Goal: Task Accomplishment & Management: Manage account settings

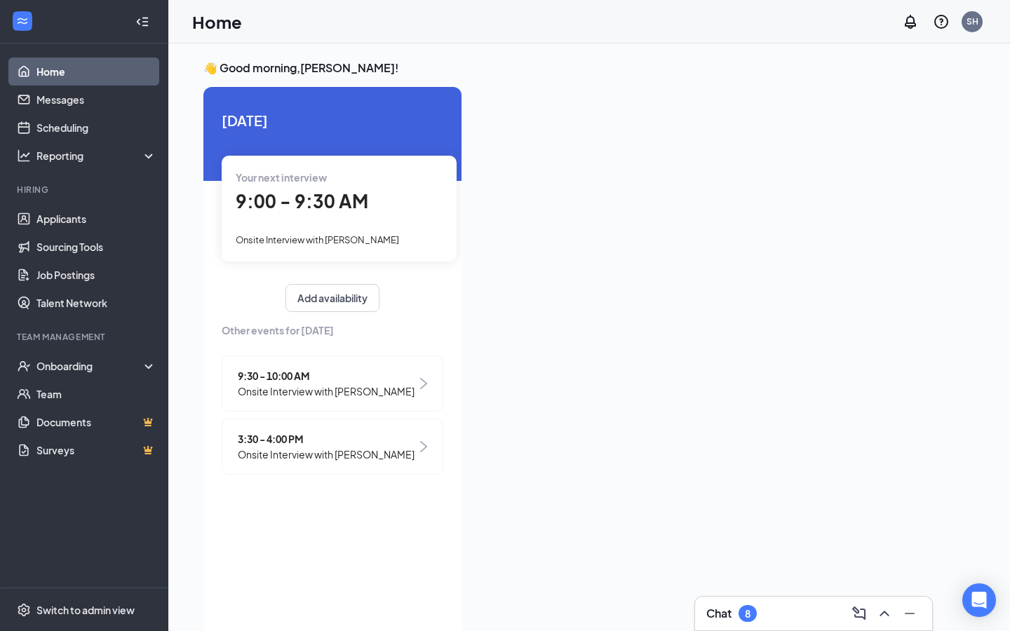
click at [327, 222] on div "Your next interview 9:00 - 9:30 AM Onsite Interview with [PERSON_NAME]" at bounding box center [339, 208] width 235 height 105
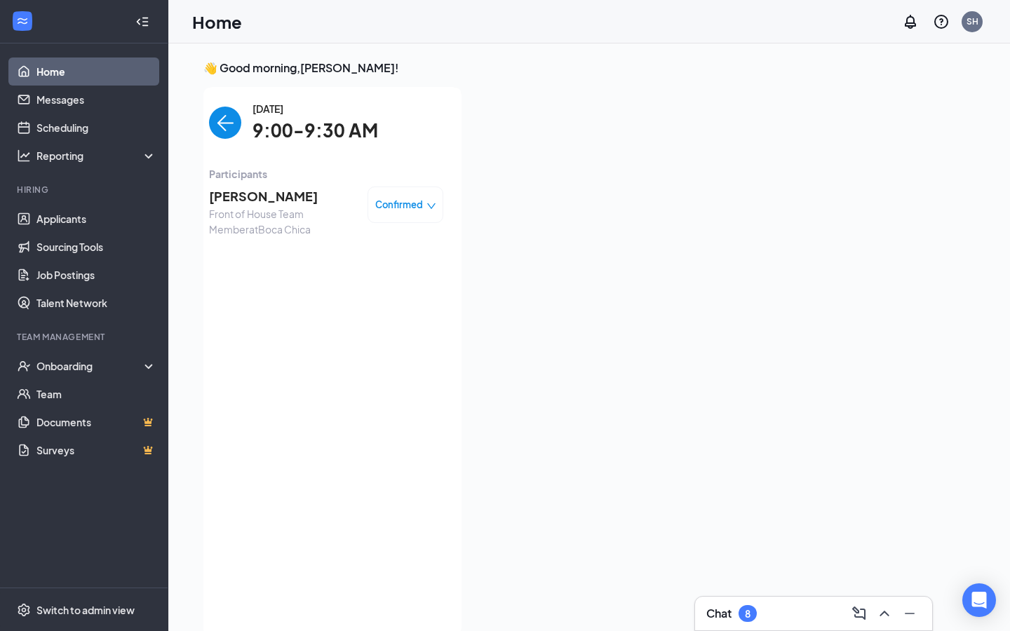
scroll to position [6, 0]
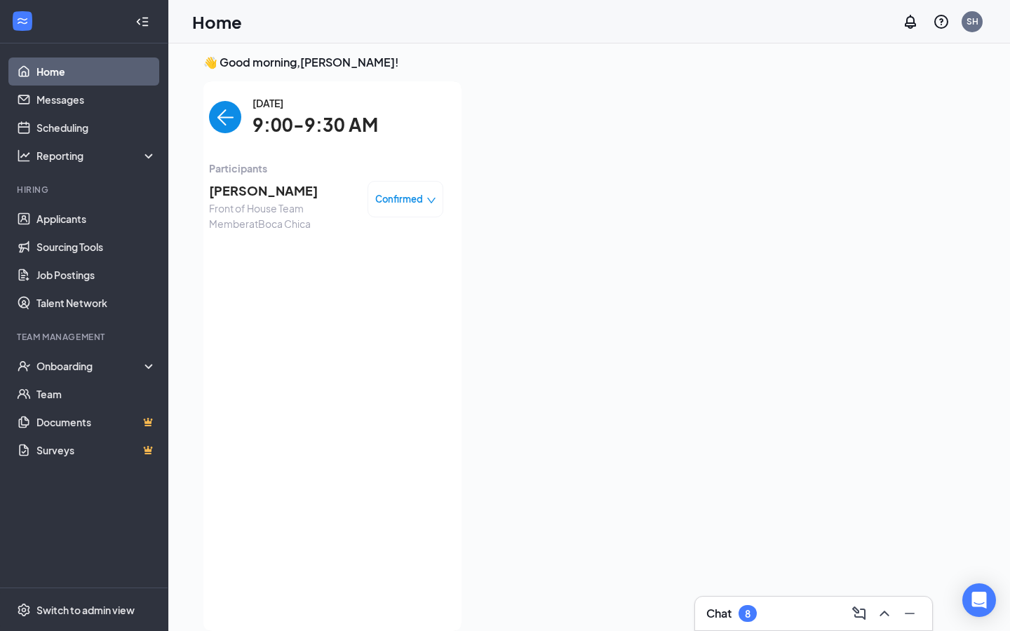
click at [280, 191] on span "[PERSON_NAME]" at bounding box center [282, 191] width 147 height 20
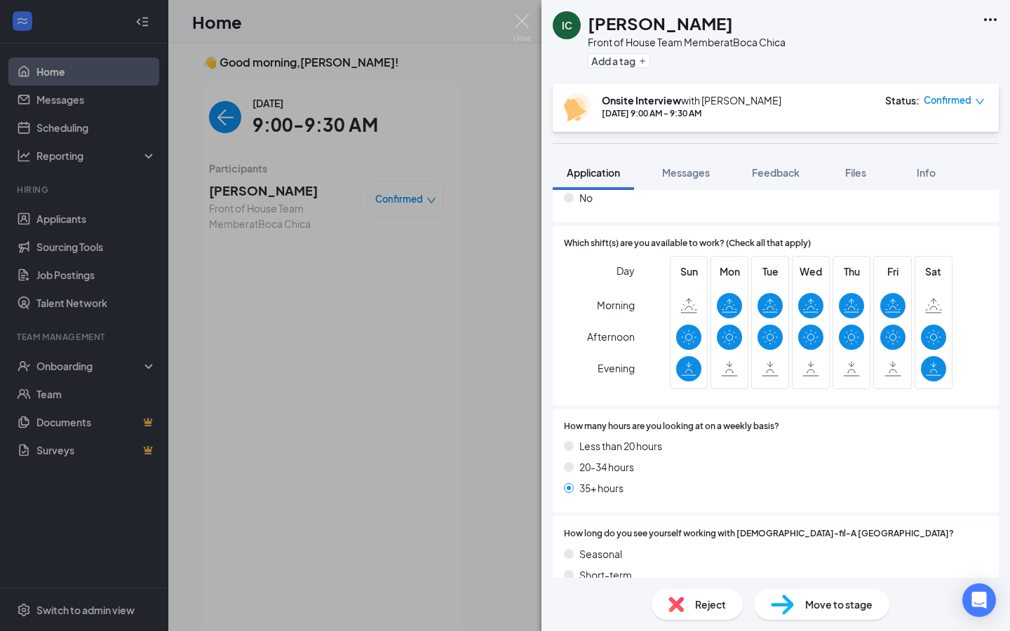
scroll to position [1194, 0]
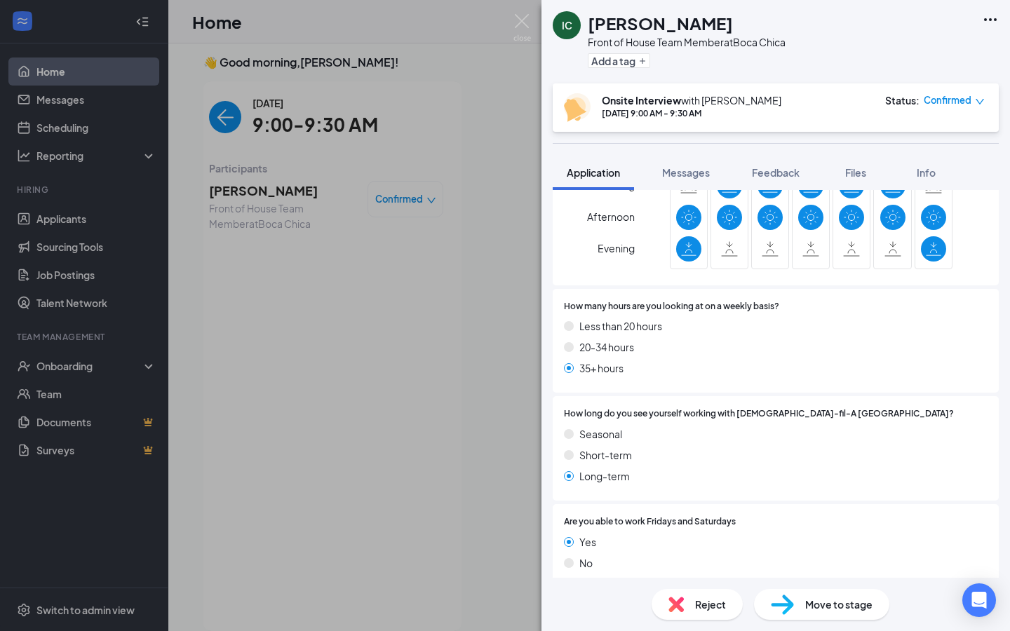
click at [93, 224] on div "IC [PERSON_NAME] Front of House Team Member at [GEOGRAPHIC_DATA] Add a tag Onsi…" at bounding box center [505, 315] width 1010 height 631
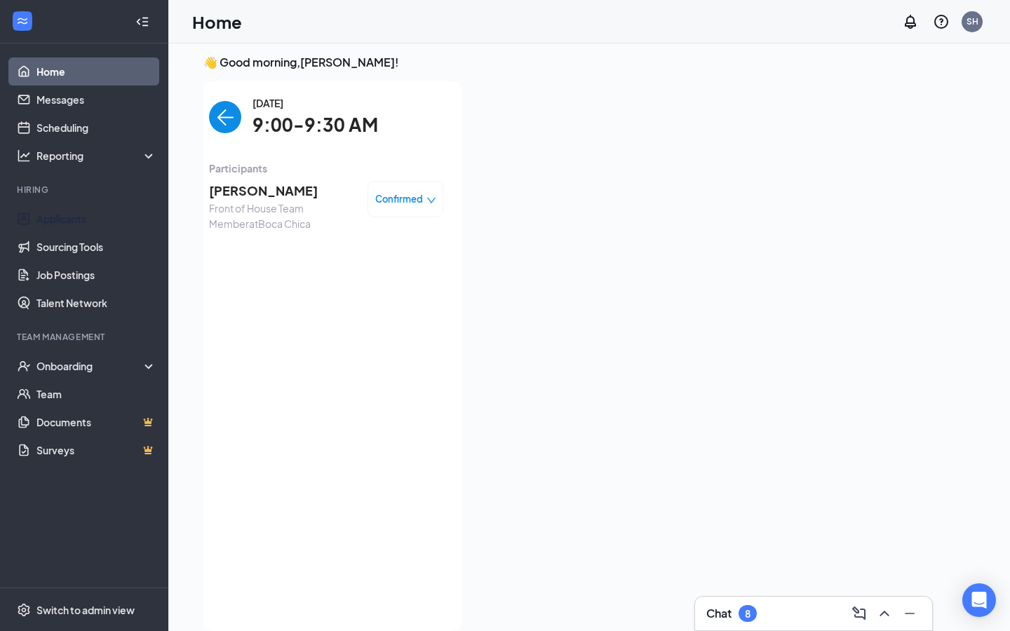
click at [93, 224] on link "Applicants" at bounding box center [96, 219] width 120 height 28
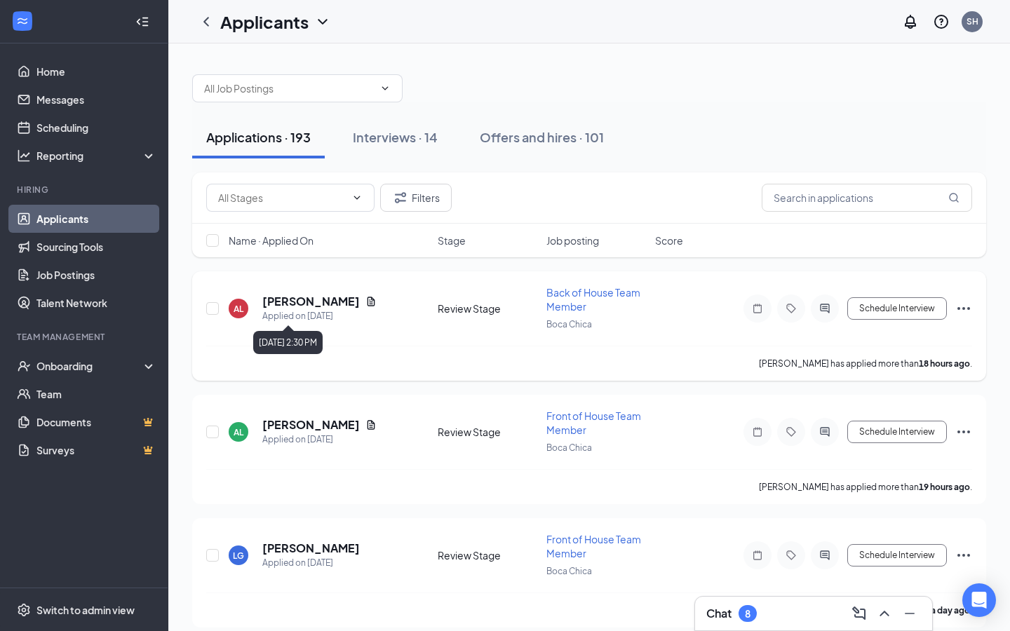
click at [308, 303] on h5 "[PERSON_NAME]" at bounding box center [310, 301] width 97 height 15
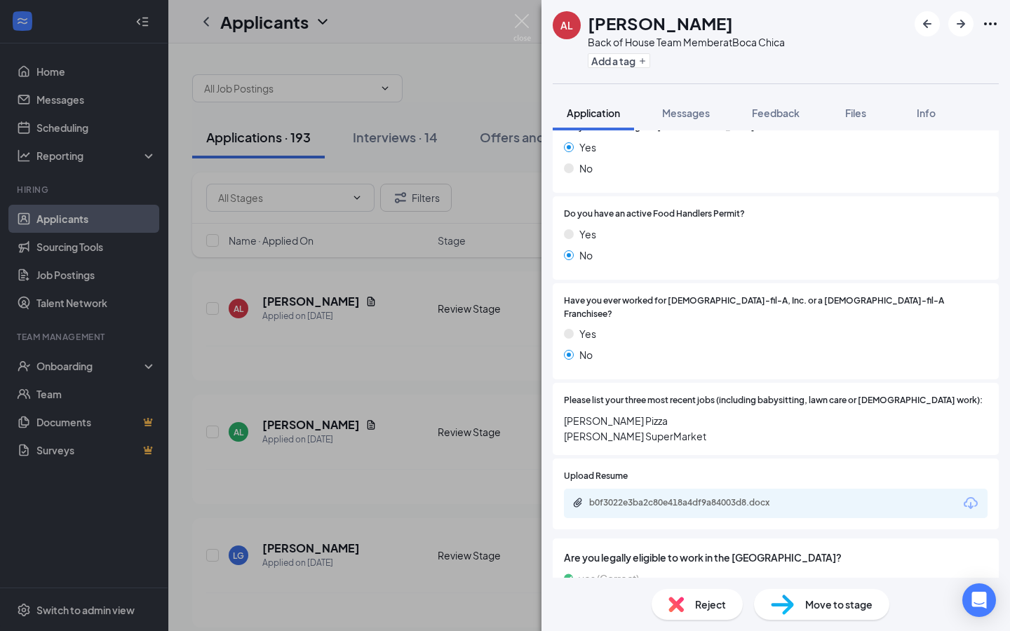
scroll to position [380, 0]
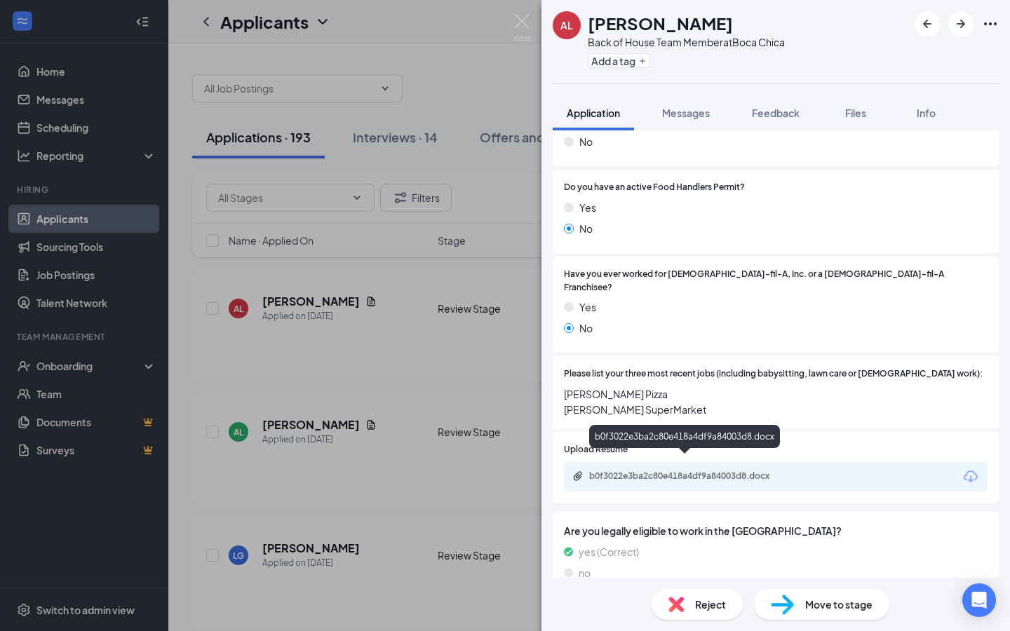
click at [681, 470] on div "b0f3022e3ba2c80e418a4df9a84003d8.docx" at bounding box center [687, 475] width 196 height 11
click at [801, 83] on div at bounding box center [775, 83] width 446 height 1
click at [410, 351] on div "[PERSON_NAME] Back of House Team Member at [GEOGRAPHIC_DATA] Add a tag Applicat…" at bounding box center [505, 315] width 1010 height 631
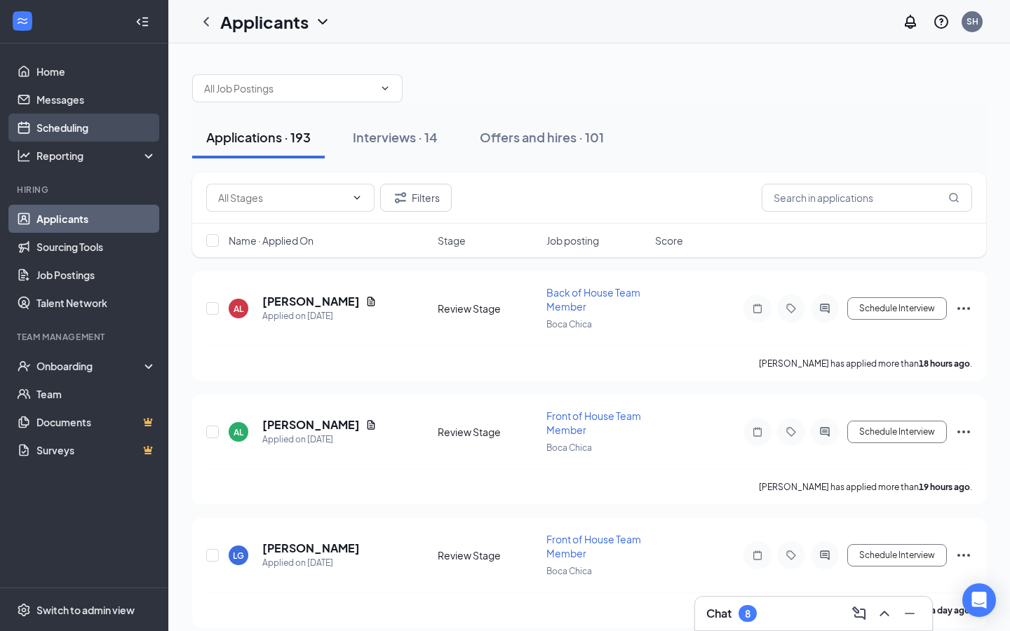
click at [79, 137] on link "Scheduling" at bounding box center [96, 128] width 120 height 28
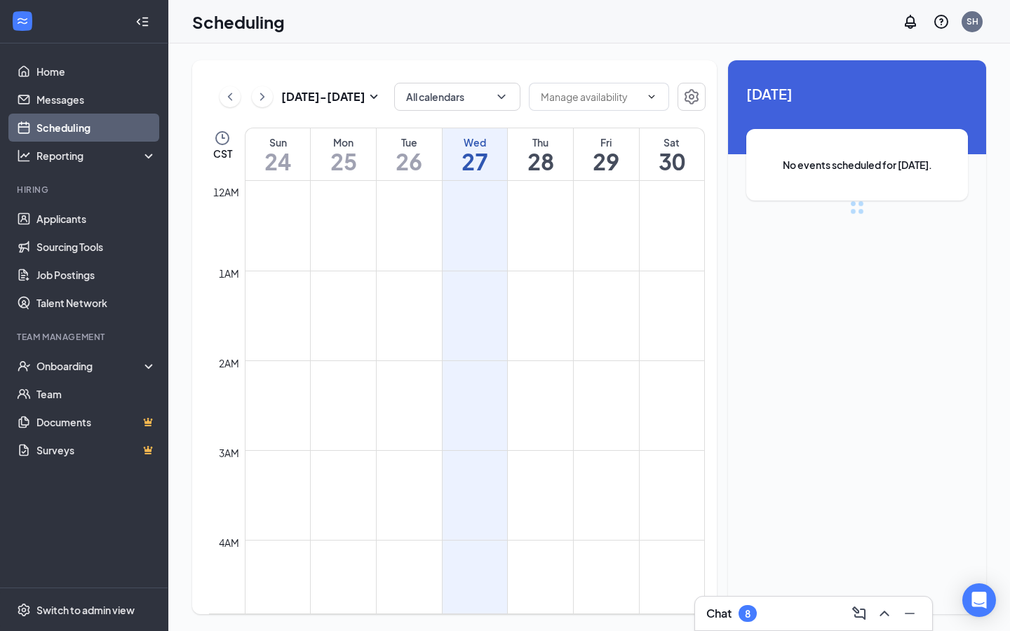
scroll to position [689, 0]
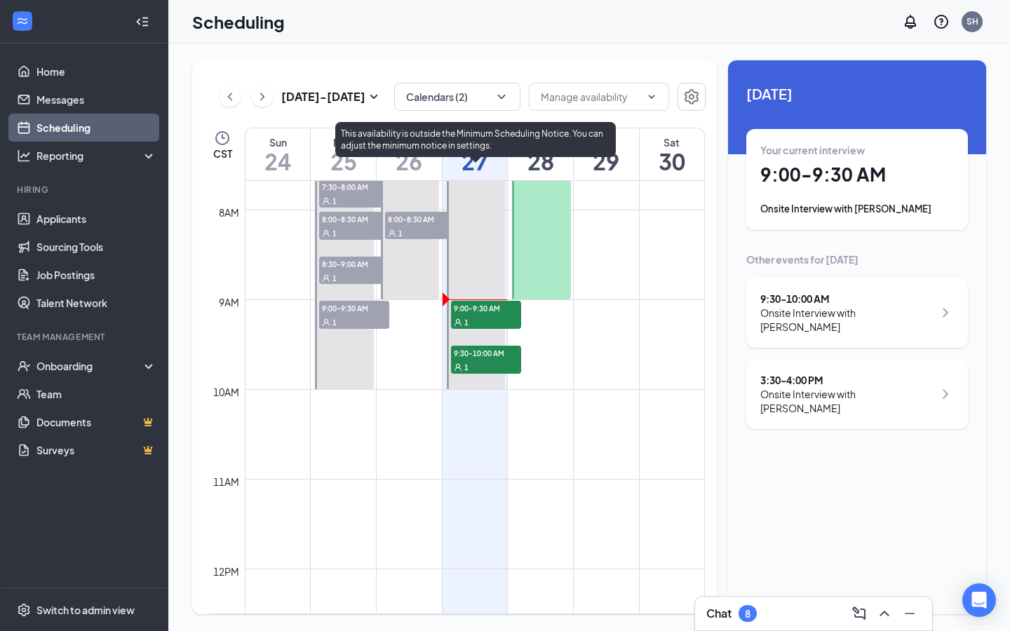
click at [487, 310] on span "9:00-9:30 AM" at bounding box center [486, 308] width 70 height 14
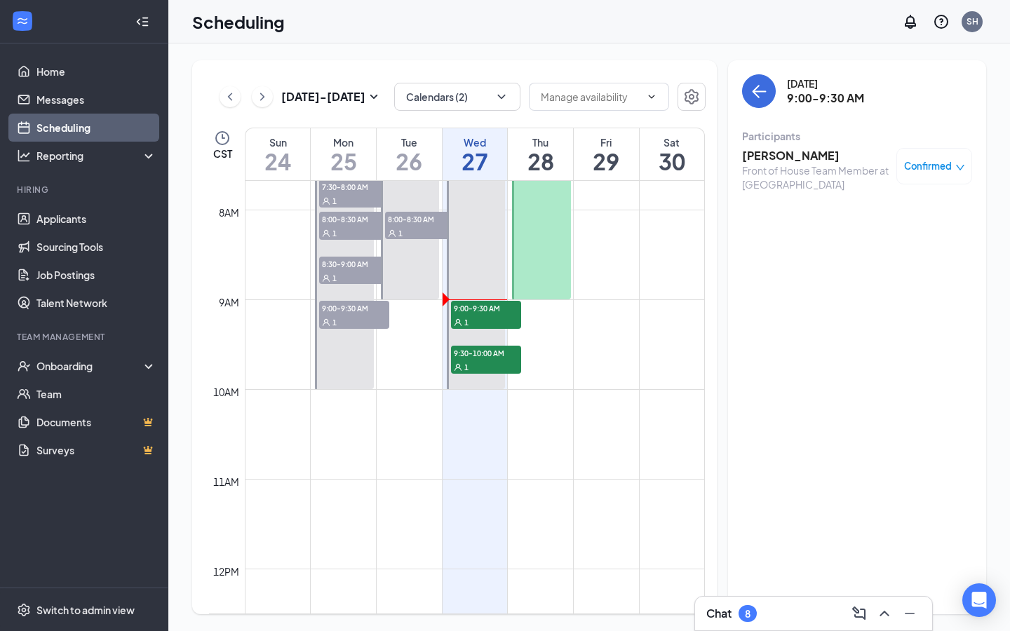
click at [797, 154] on h3 "[PERSON_NAME]" at bounding box center [815, 155] width 147 height 15
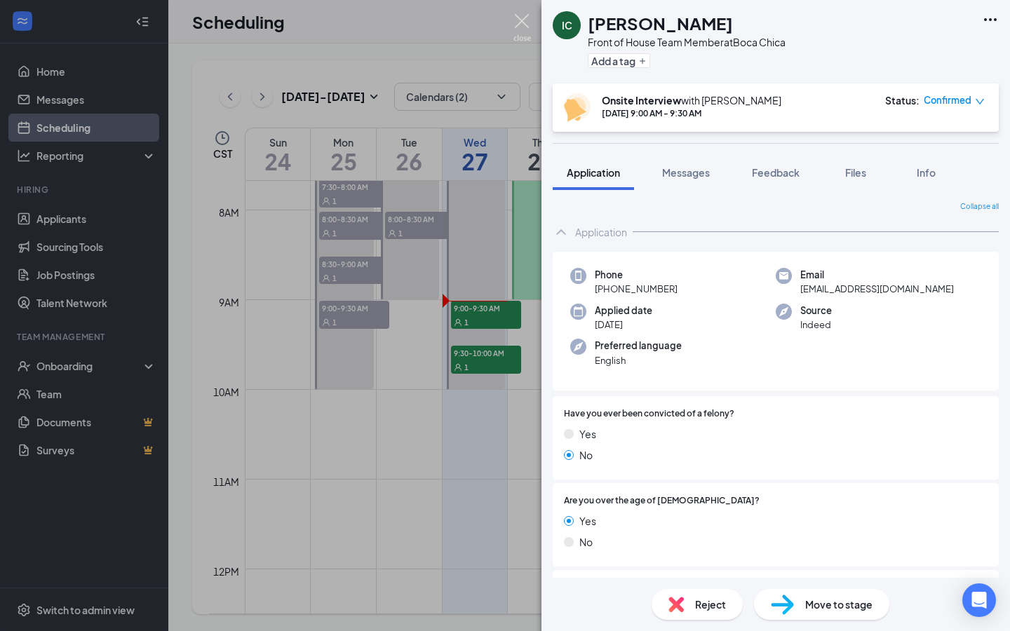
click at [515, 25] on img at bounding box center [522, 27] width 18 height 27
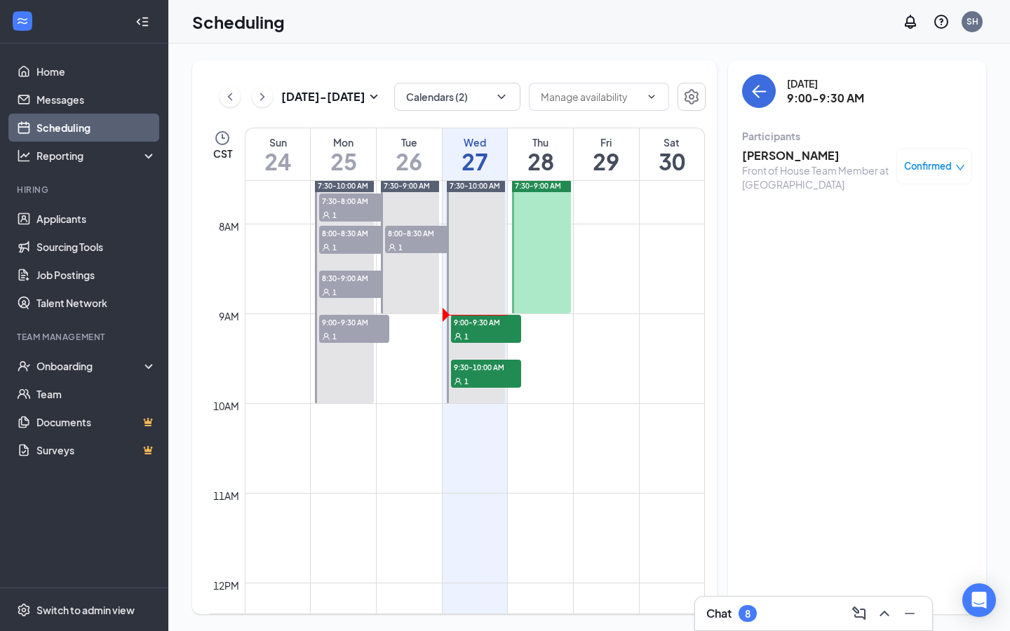
scroll to position [674, 0]
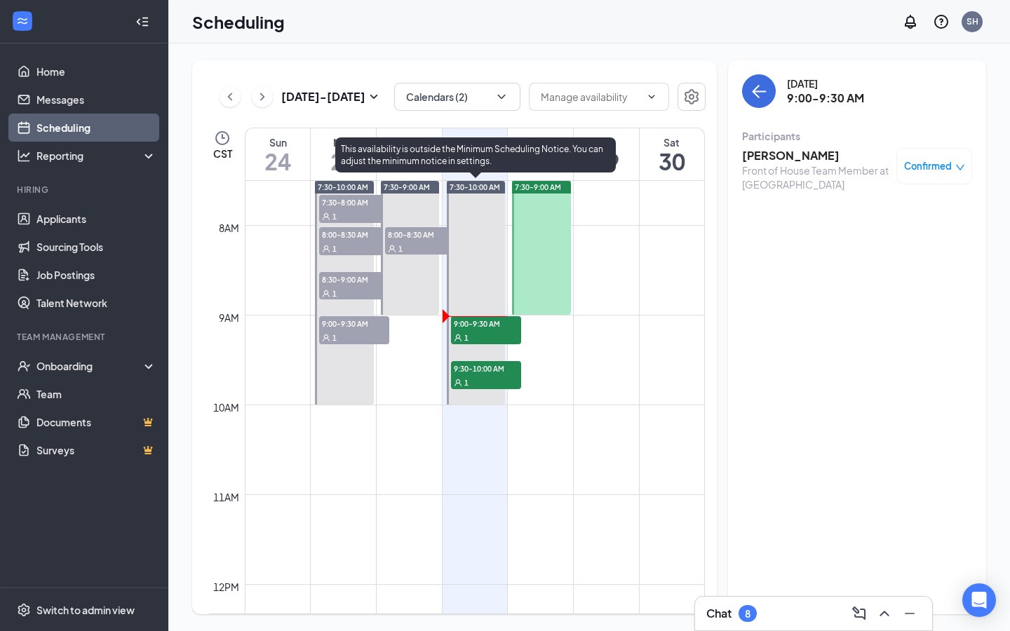
click at [492, 321] on span "9:00-9:30 AM" at bounding box center [486, 323] width 70 height 14
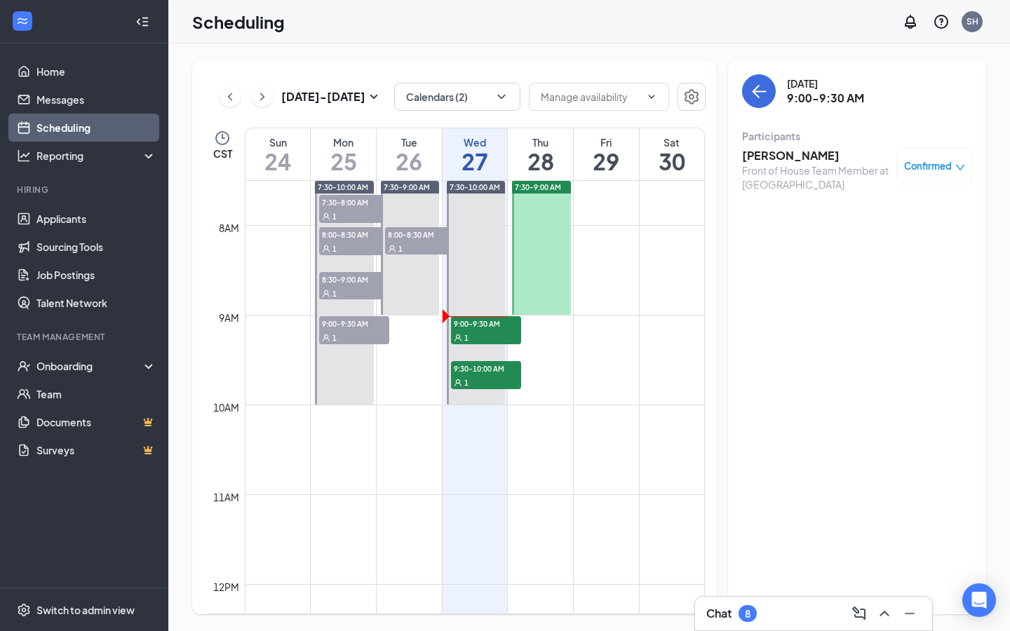
click at [771, 154] on h3 "[PERSON_NAME]" at bounding box center [815, 155] width 147 height 15
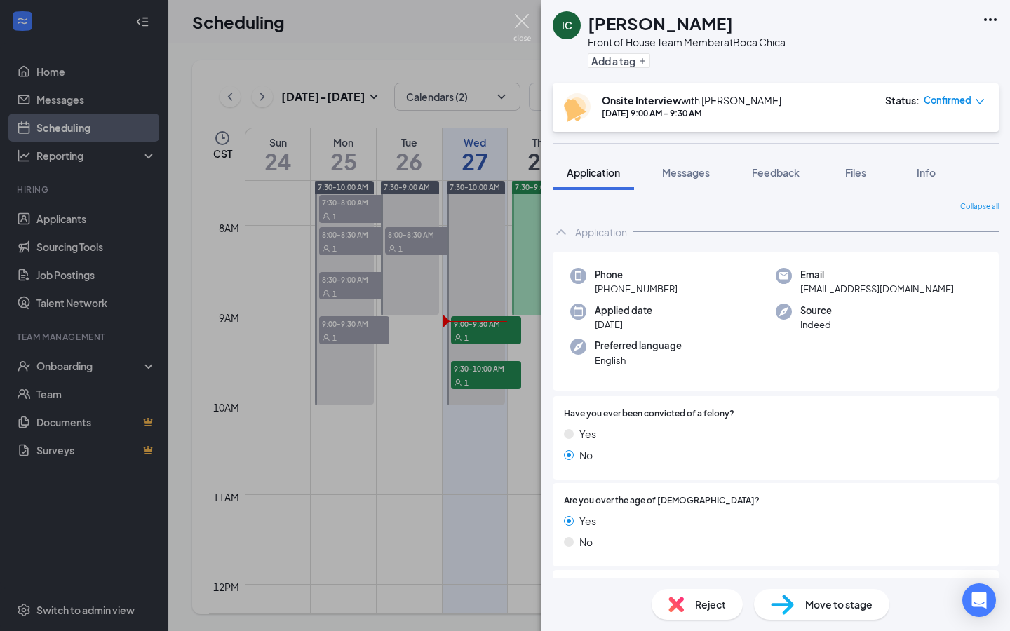
click at [515, 28] on img at bounding box center [522, 27] width 18 height 27
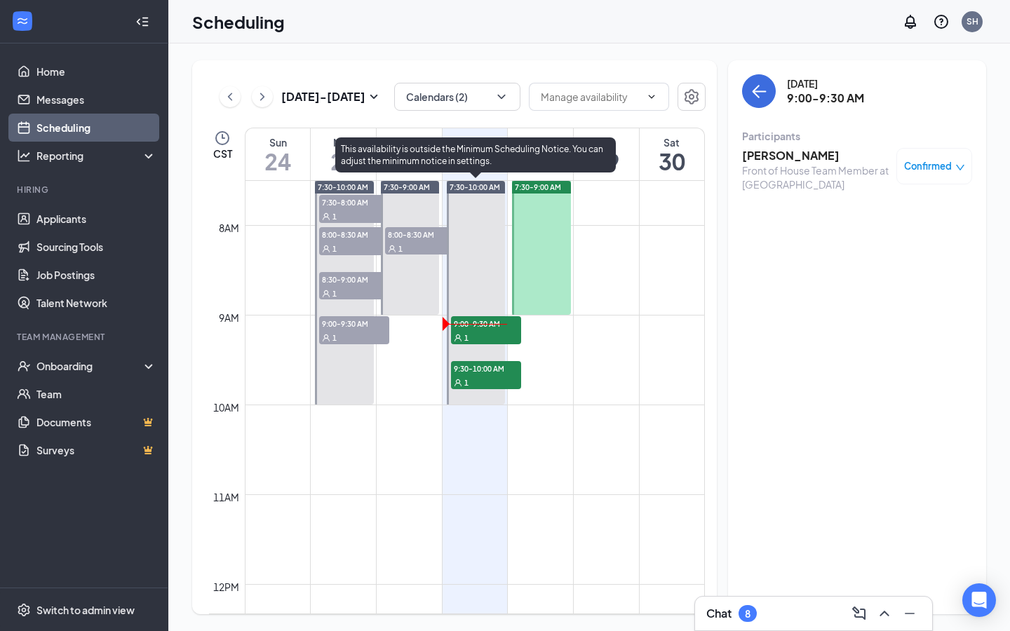
click at [490, 334] on div "1" at bounding box center [486, 337] width 70 height 14
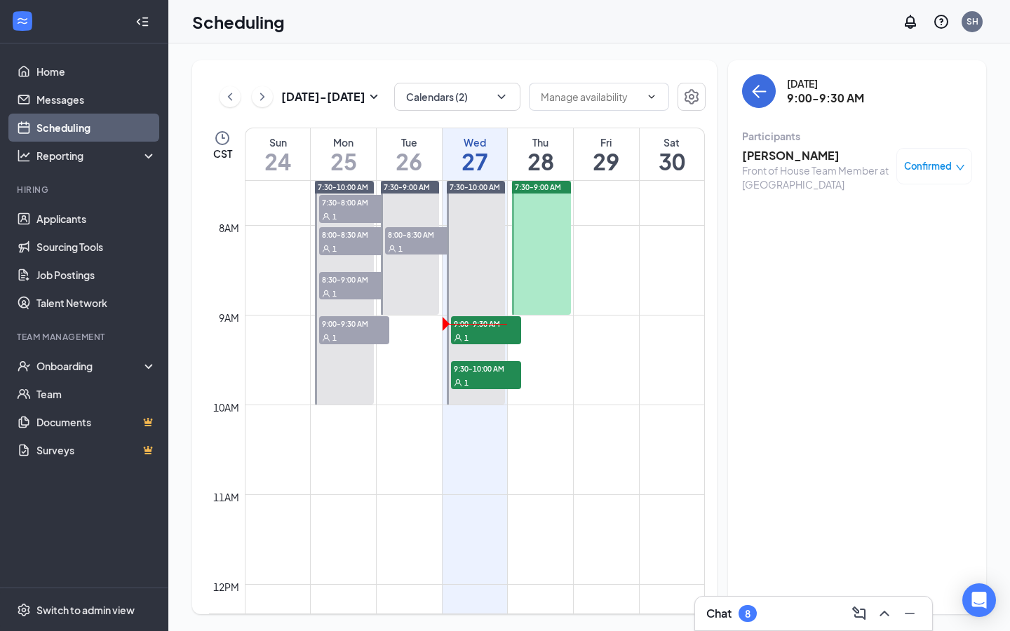
click at [794, 160] on h3 "[PERSON_NAME]" at bounding box center [815, 155] width 147 height 15
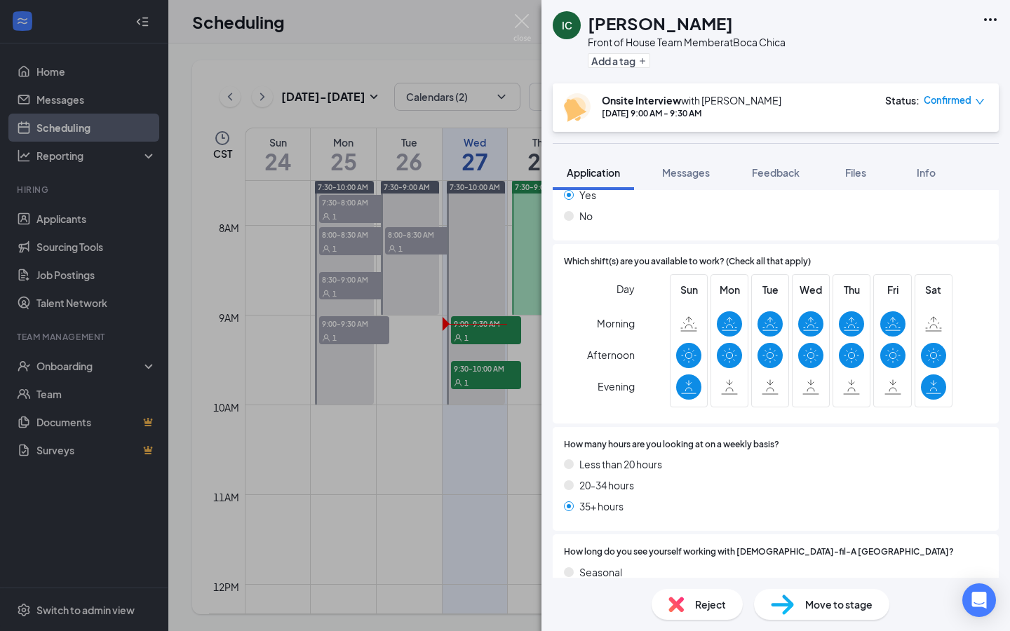
scroll to position [1059, 0]
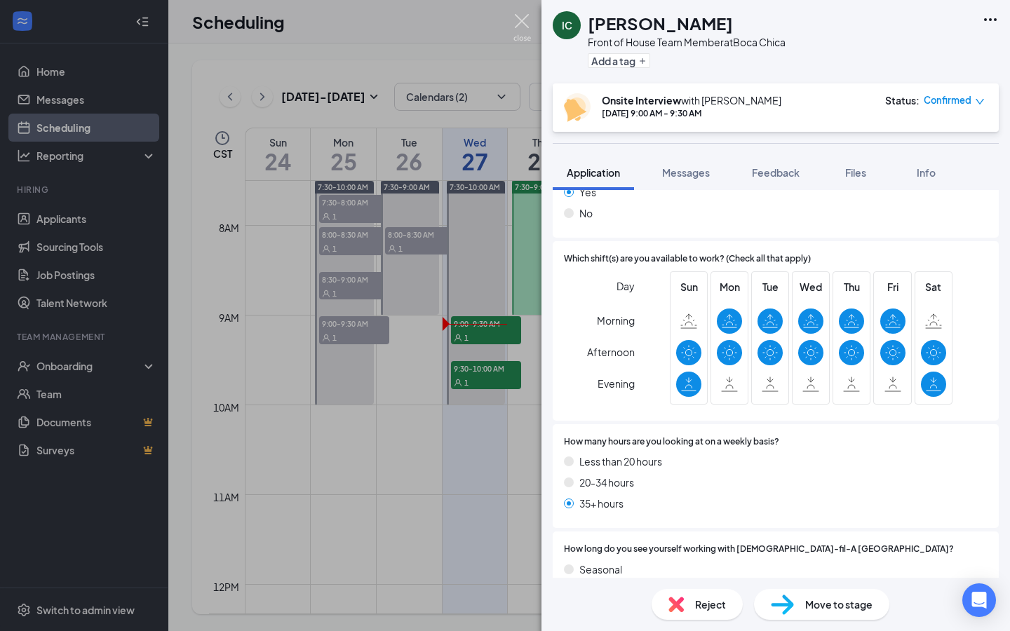
click at [518, 22] on img at bounding box center [522, 27] width 18 height 27
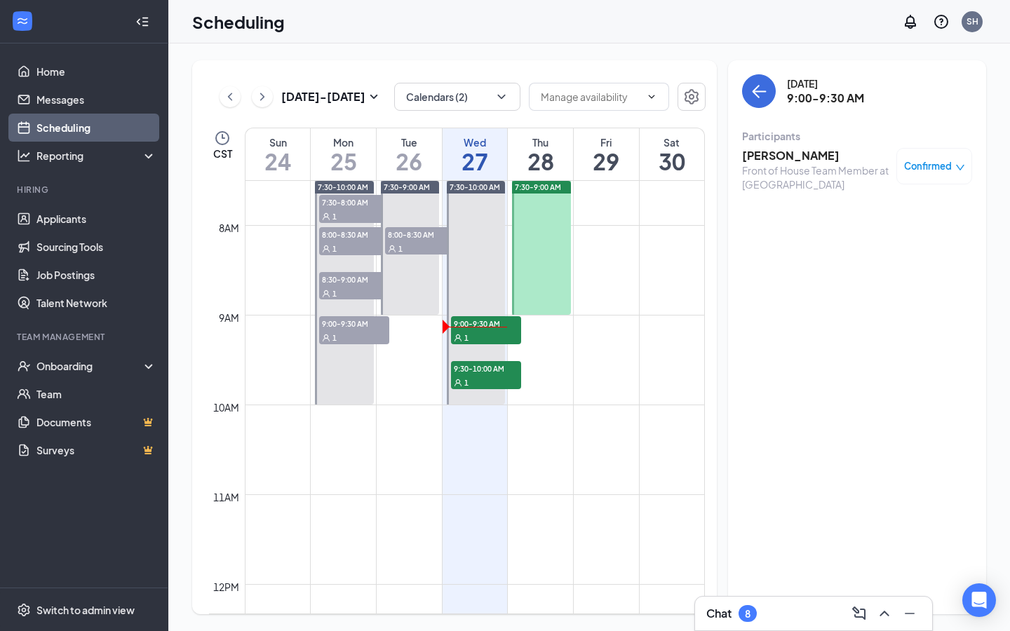
click at [773, 164] on div "Front of House Team Member at [GEOGRAPHIC_DATA]" at bounding box center [815, 177] width 147 height 28
click at [773, 160] on h3 "[PERSON_NAME]" at bounding box center [815, 155] width 147 height 15
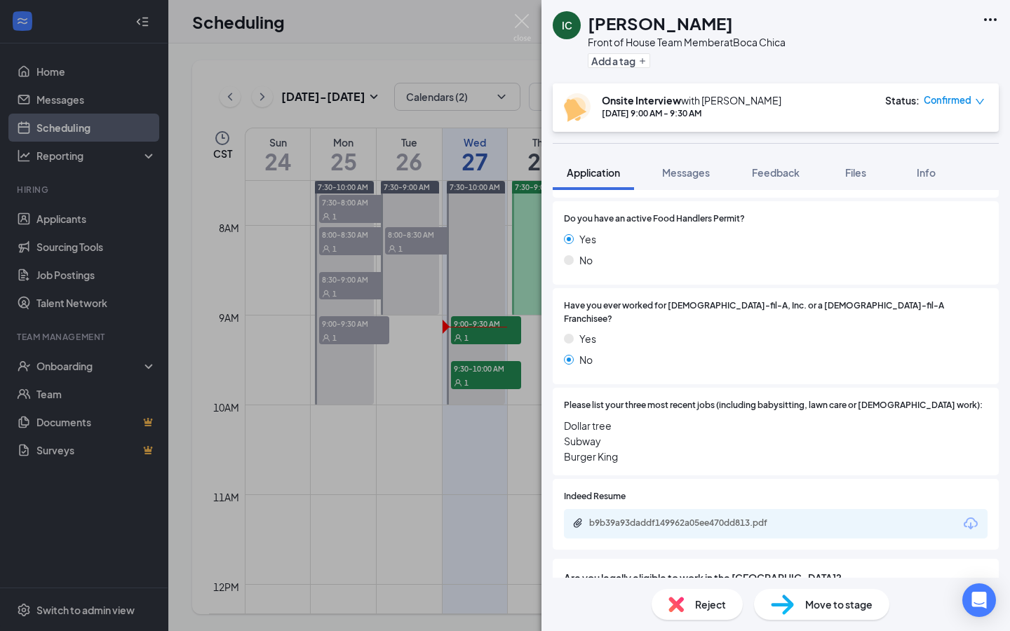
scroll to position [388, 0]
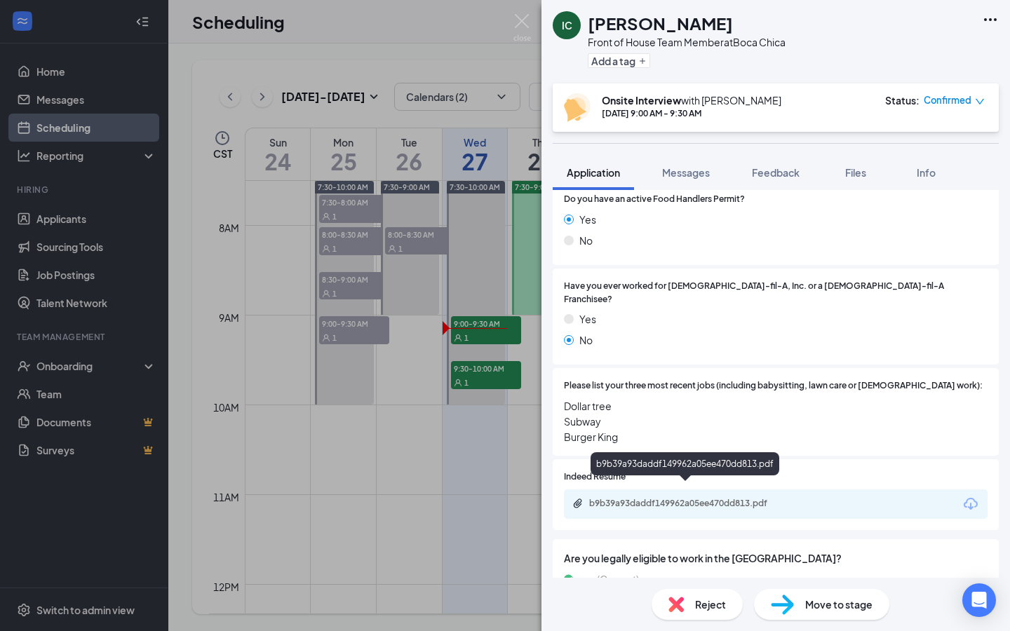
click at [754, 498] on div "b9b39a93daddf149962a05ee470dd813.pdf" at bounding box center [687, 503] width 196 height 11
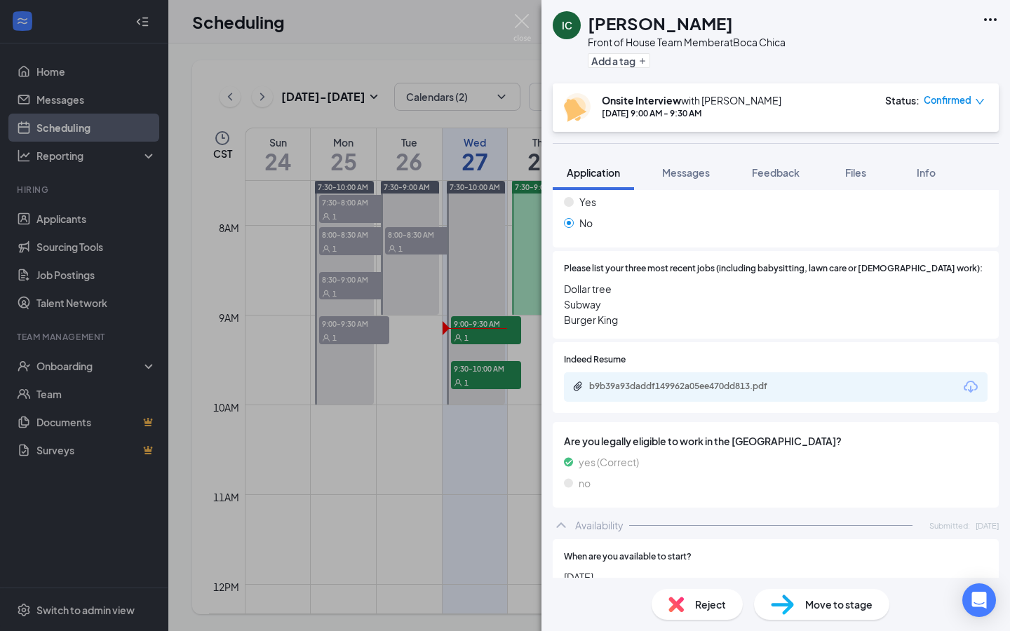
scroll to position [506, 0]
click at [719, 353] on div at bounding box center [806, 359] width 362 height 13
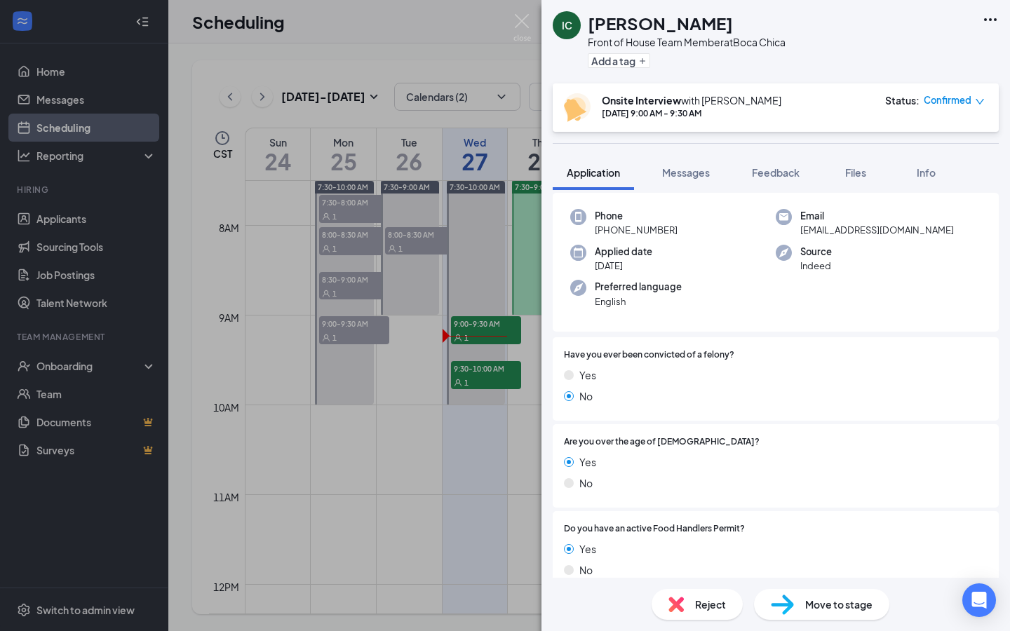
scroll to position [0, 0]
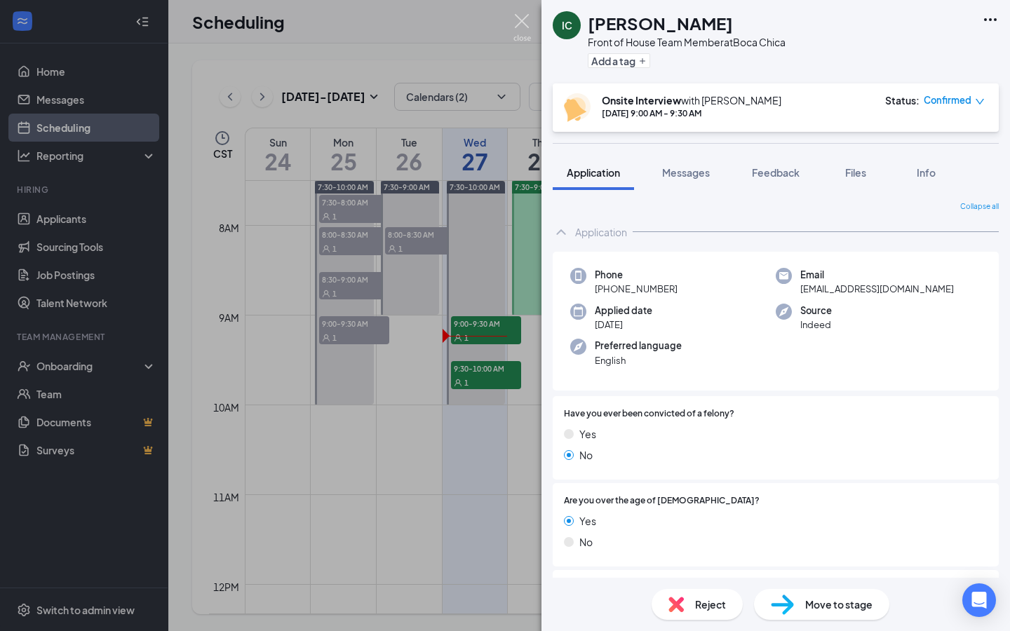
click at [524, 20] on img at bounding box center [522, 27] width 18 height 27
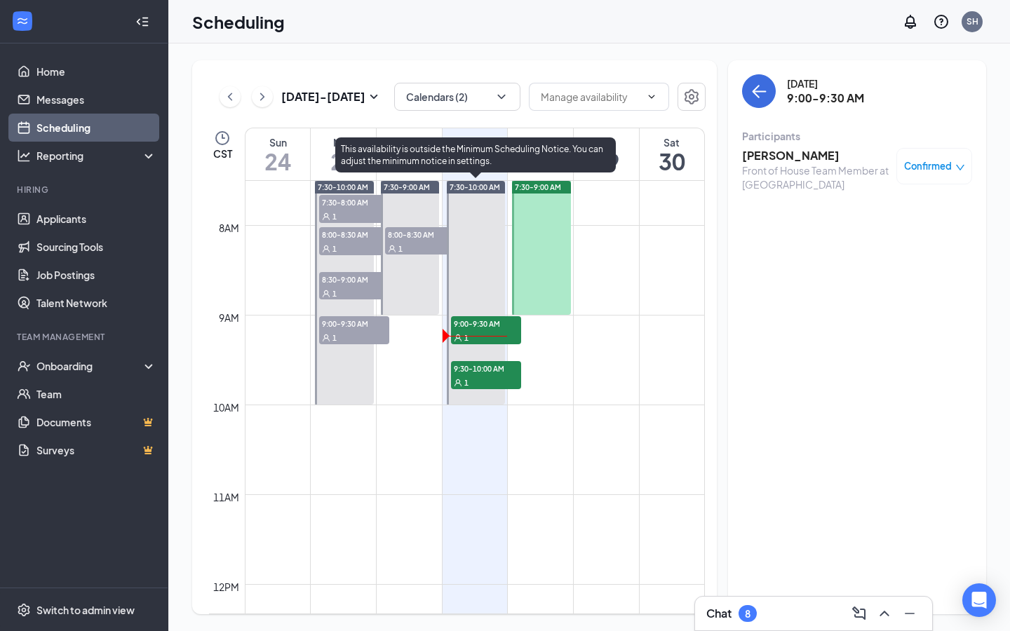
click at [491, 323] on span "9:00-9:30 AM" at bounding box center [486, 323] width 70 height 14
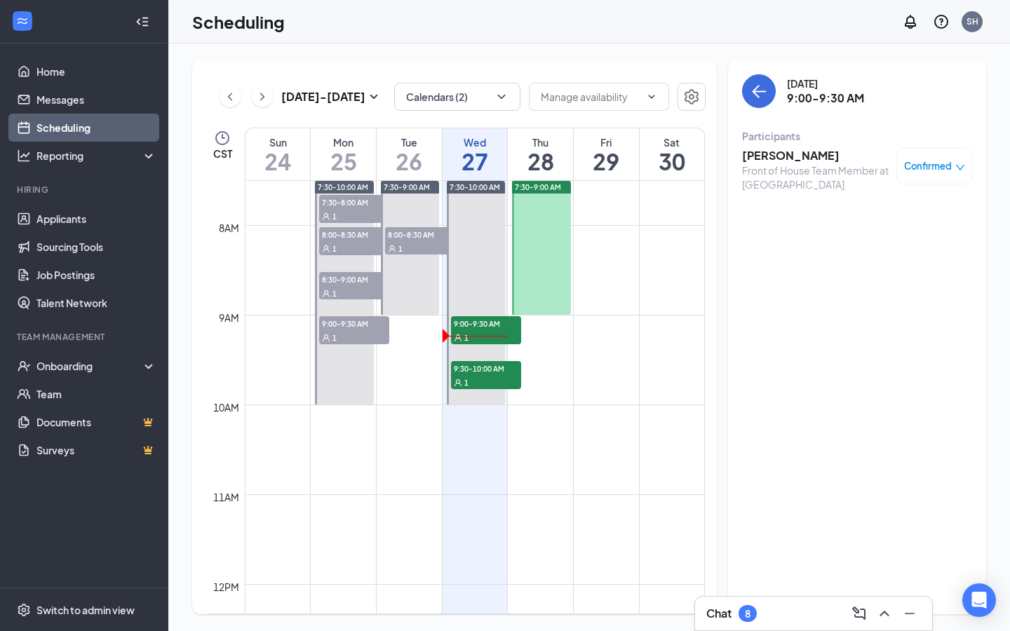
click at [773, 157] on h3 "[PERSON_NAME]" at bounding box center [815, 155] width 147 height 15
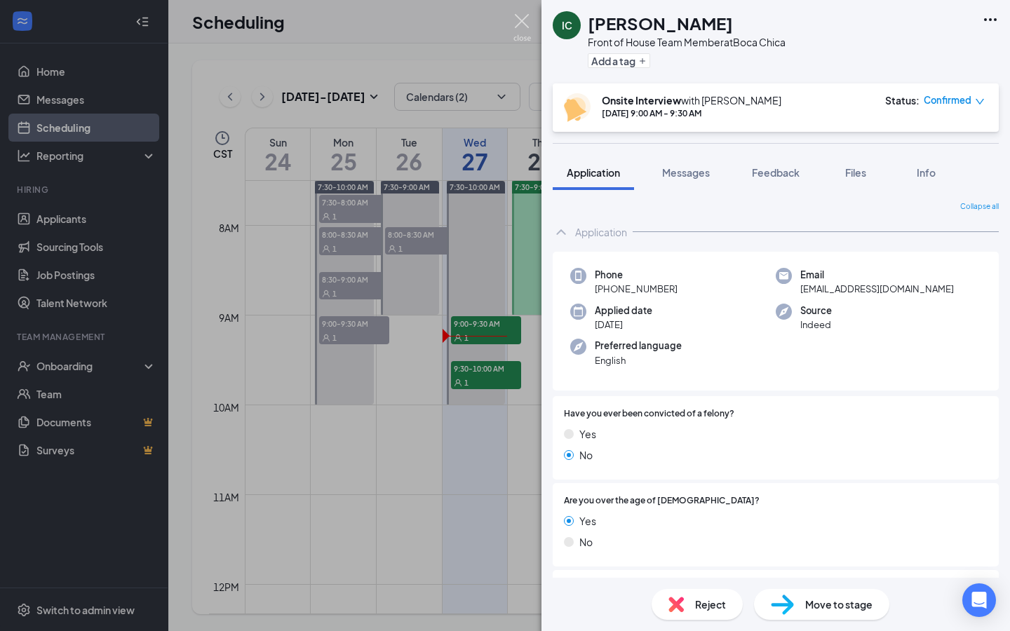
click at [522, 26] on img at bounding box center [522, 27] width 18 height 27
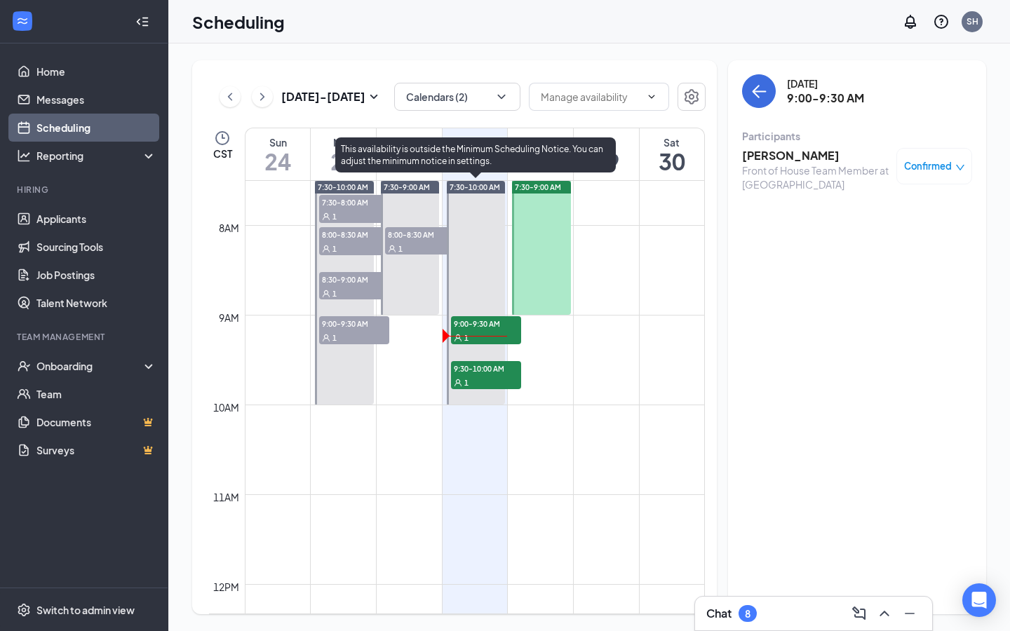
click at [489, 329] on span "9:00-9:30 AM" at bounding box center [486, 323] width 70 height 14
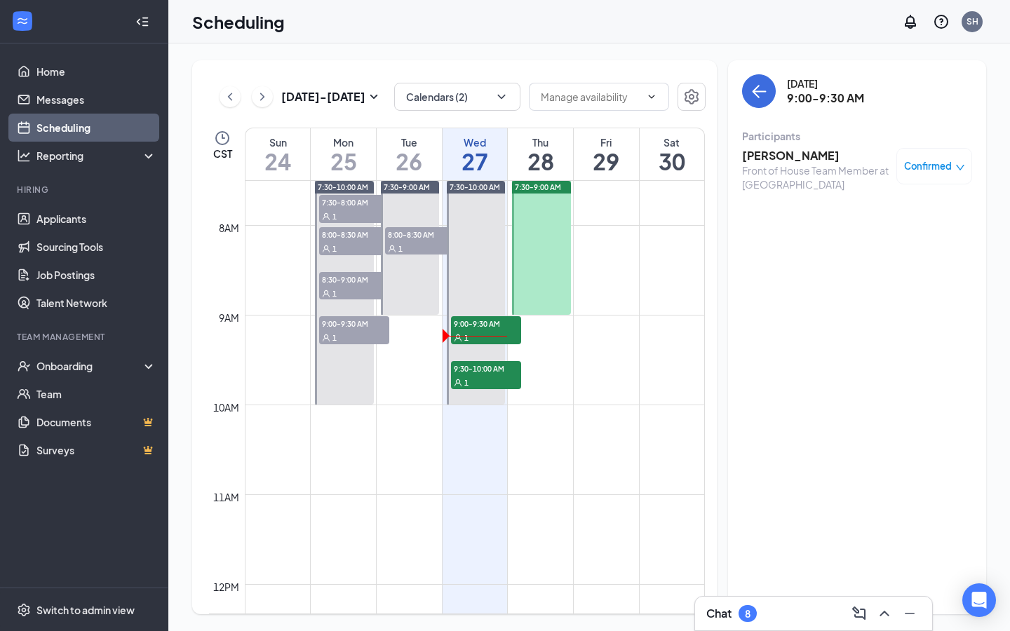
click at [796, 160] on h3 "[PERSON_NAME]" at bounding box center [815, 155] width 147 height 15
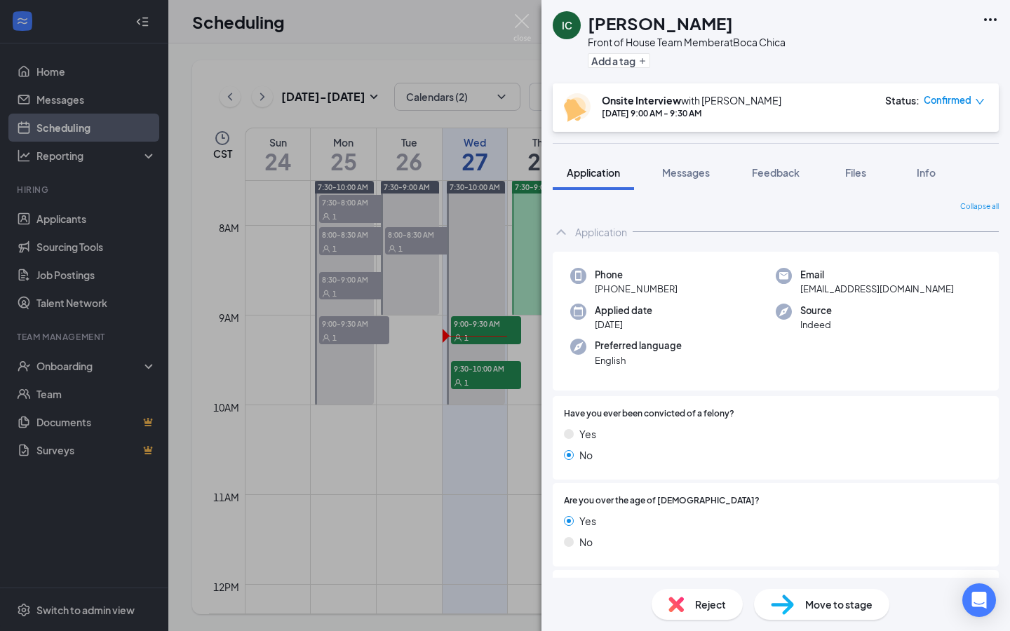
click at [470, 442] on div "IC [PERSON_NAME] Front of House Team Member at [GEOGRAPHIC_DATA] Add a tag Onsi…" at bounding box center [505, 315] width 1010 height 631
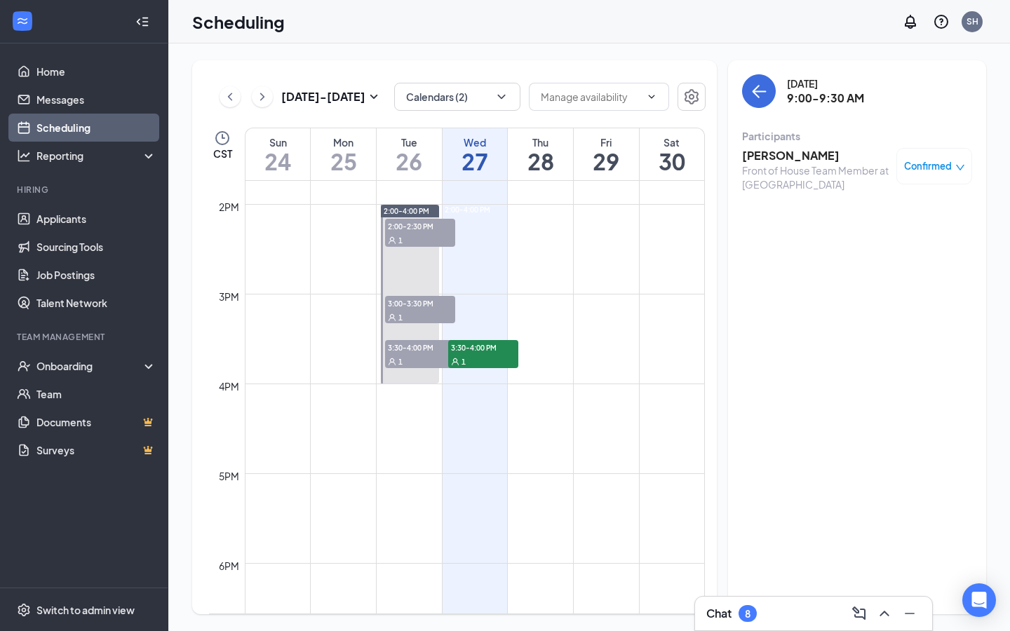
scroll to position [1232, 0]
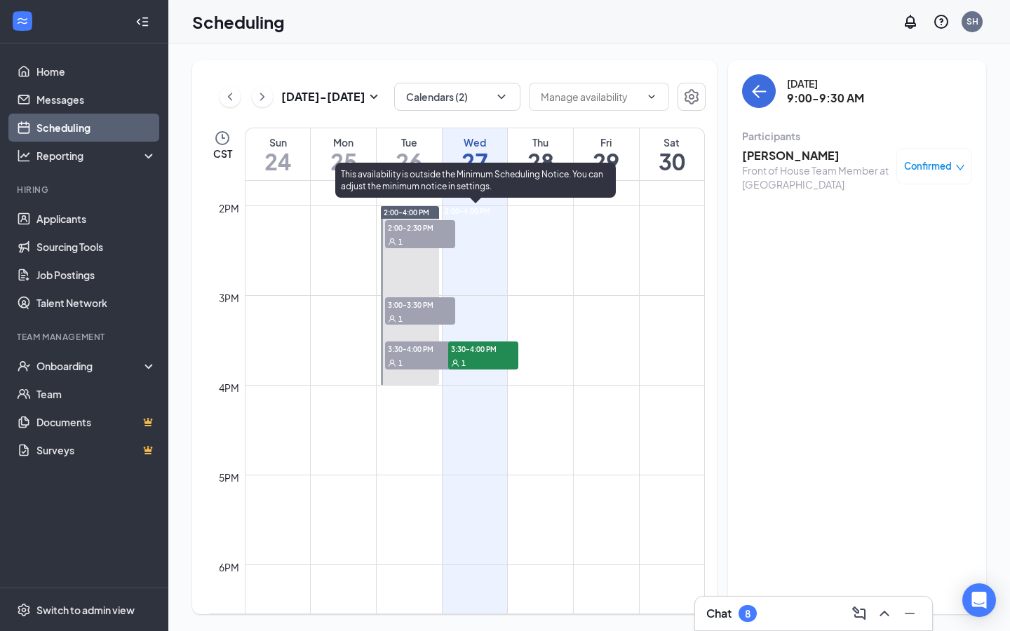
click at [469, 359] on div "1" at bounding box center [483, 362] width 70 height 14
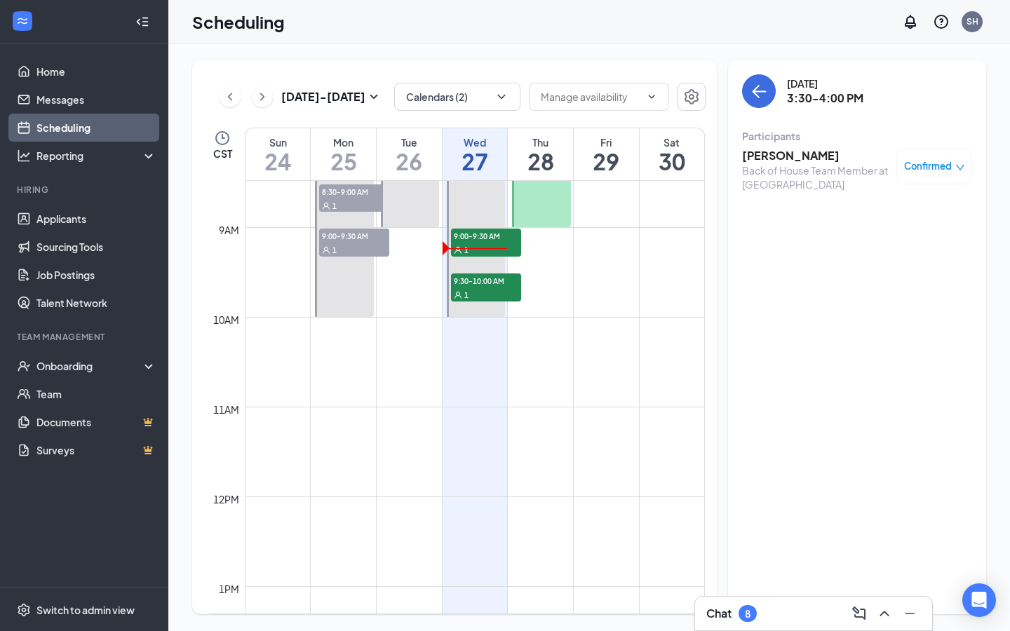
scroll to position [697, 0]
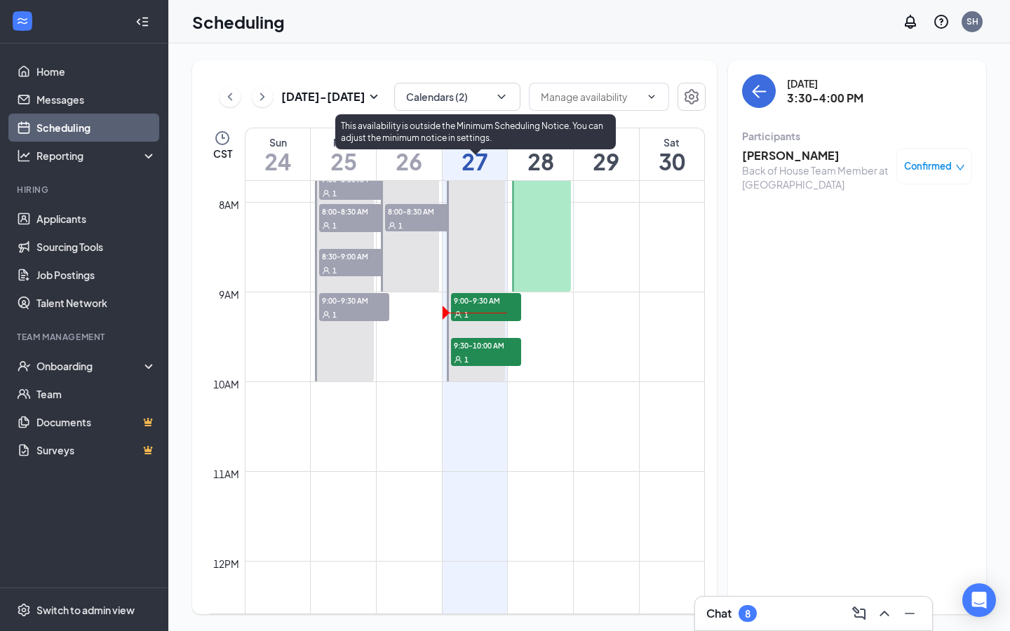
click at [477, 303] on span "9:00-9:30 AM" at bounding box center [486, 300] width 70 height 14
click at [481, 341] on span "9:30-10:00 AM" at bounding box center [486, 345] width 70 height 14
click at [475, 302] on span "9:00-9:30 AM" at bounding box center [486, 300] width 70 height 14
click at [485, 345] on span "9:30-10:00 AM" at bounding box center [486, 345] width 70 height 14
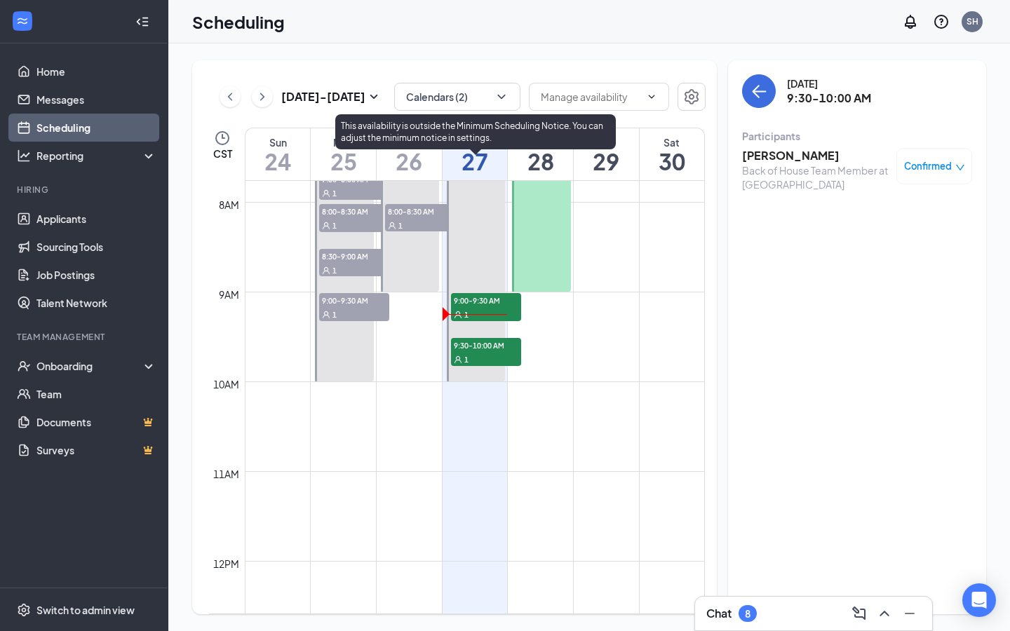
click at [473, 299] on span "9:00-9:30 AM" at bounding box center [486, 300] width 70 height 14
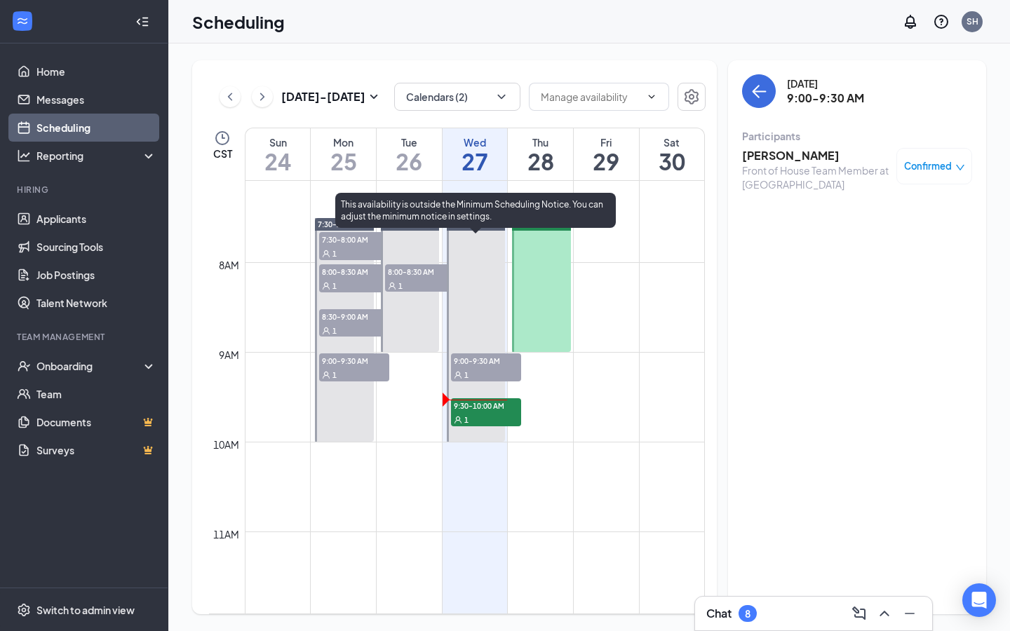
scroll to position [672, 0]
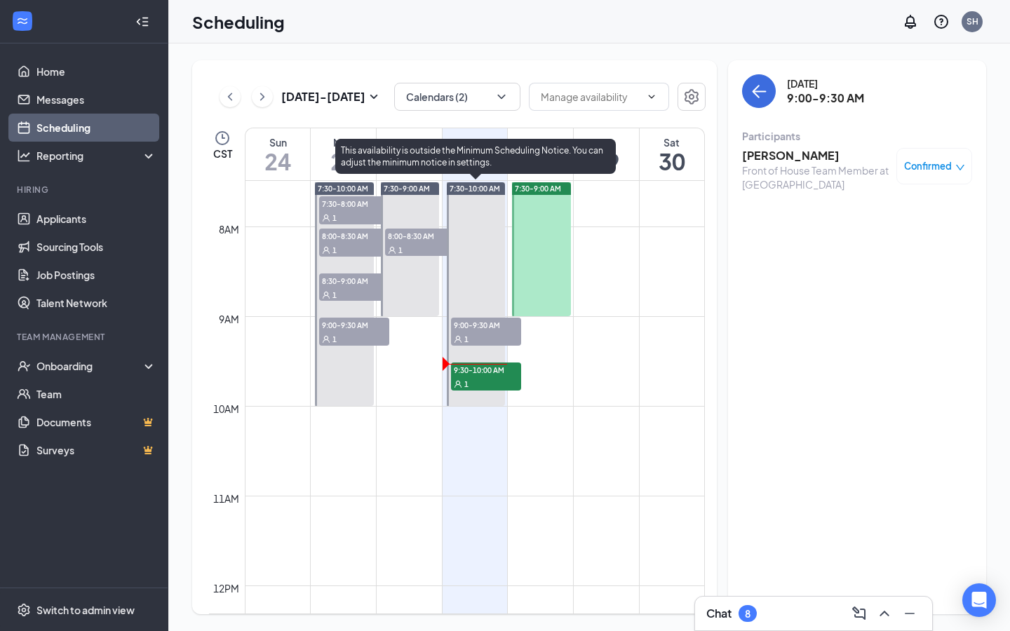
click at [473, 379] on div "1" at bounding box center [486, 383] width 70 height 14
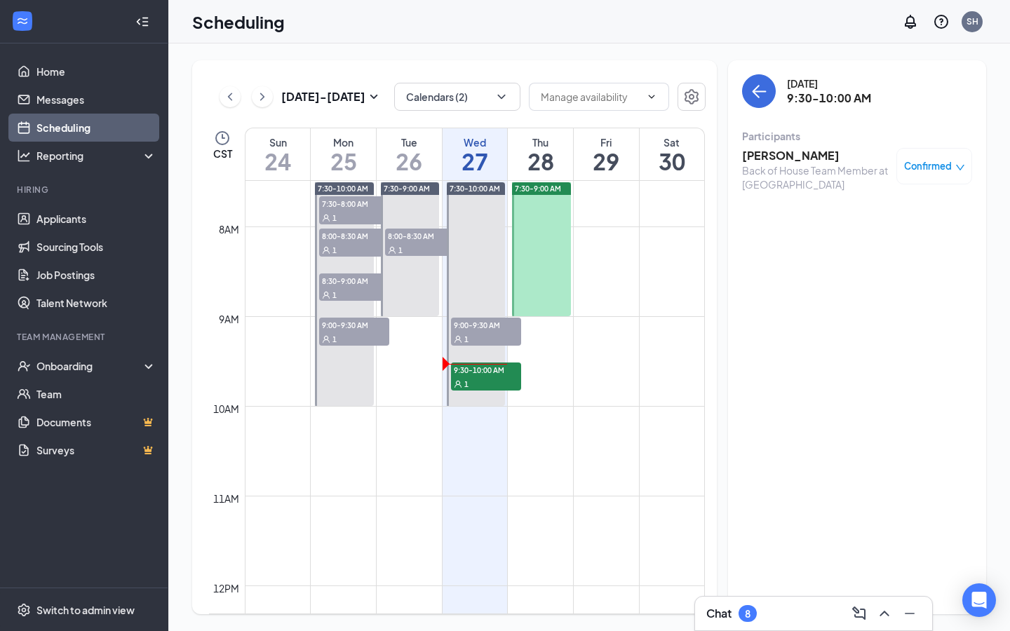
click at [771, 152] on h3 "[PERSON_NAME]" at bounding box center [815, 155] width 147 height 15
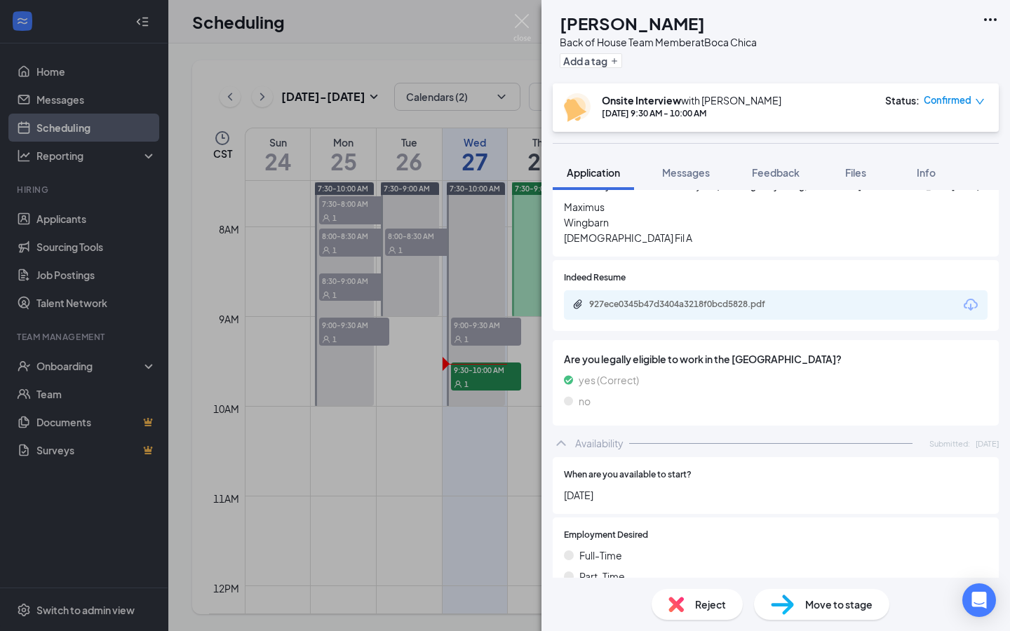
scroll to position [588, 0]
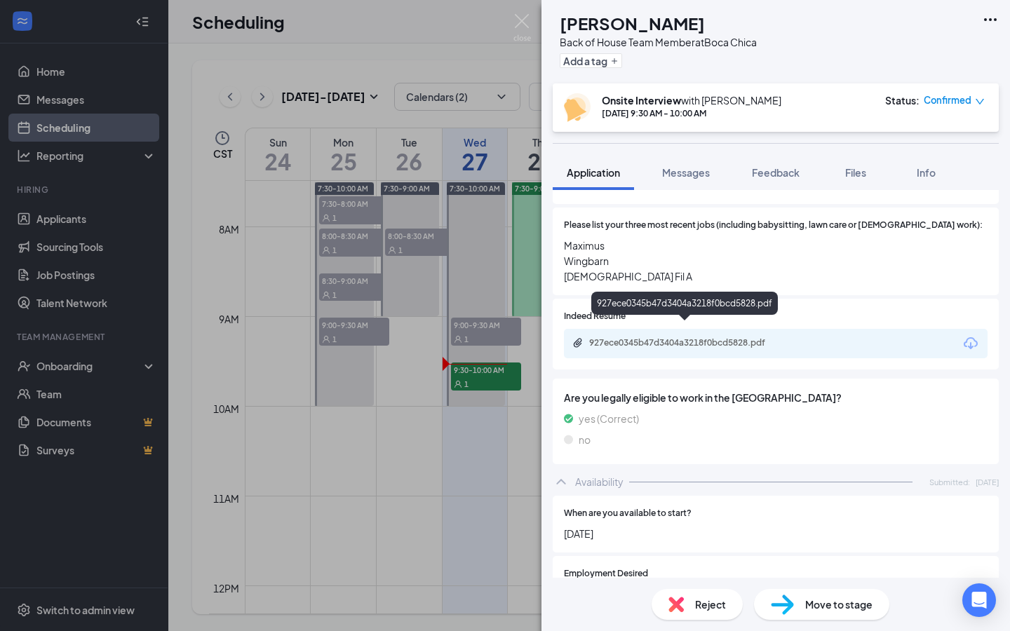
click at [767, 337] on div "927ece0345b47d3404a3218f0bcd5828.pdf" at bounding box center [687, 342] width 196 height 11
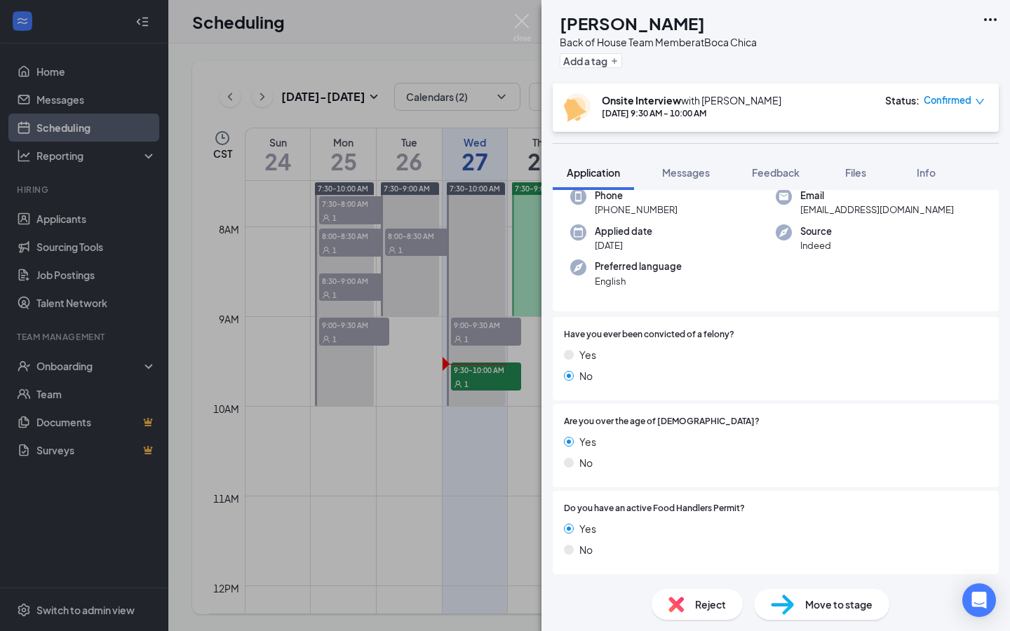
scroll to position [0, 0]
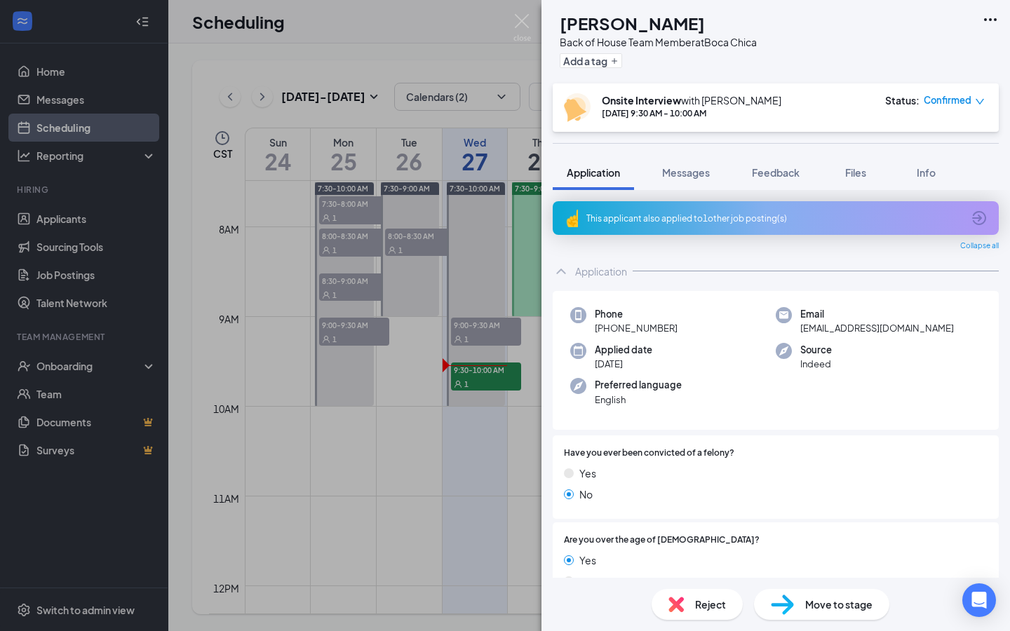
click at [477, 264] on div "NA [PERSON_NAME] Back of House Team Member at [GEOGRAPHIC_DATA] Add a tag Onsit…" at bounding box center [505, 315] width 1010 height 631
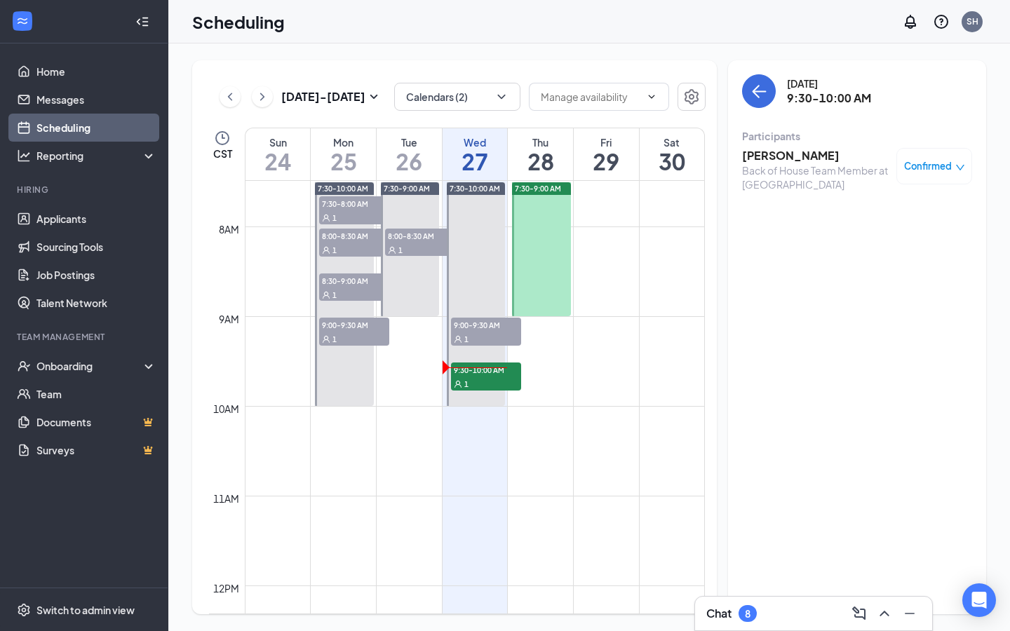
click at [547, 237] on div at bounding box center [541, 249] width 58 height 134
